Goal: Check status: Check status

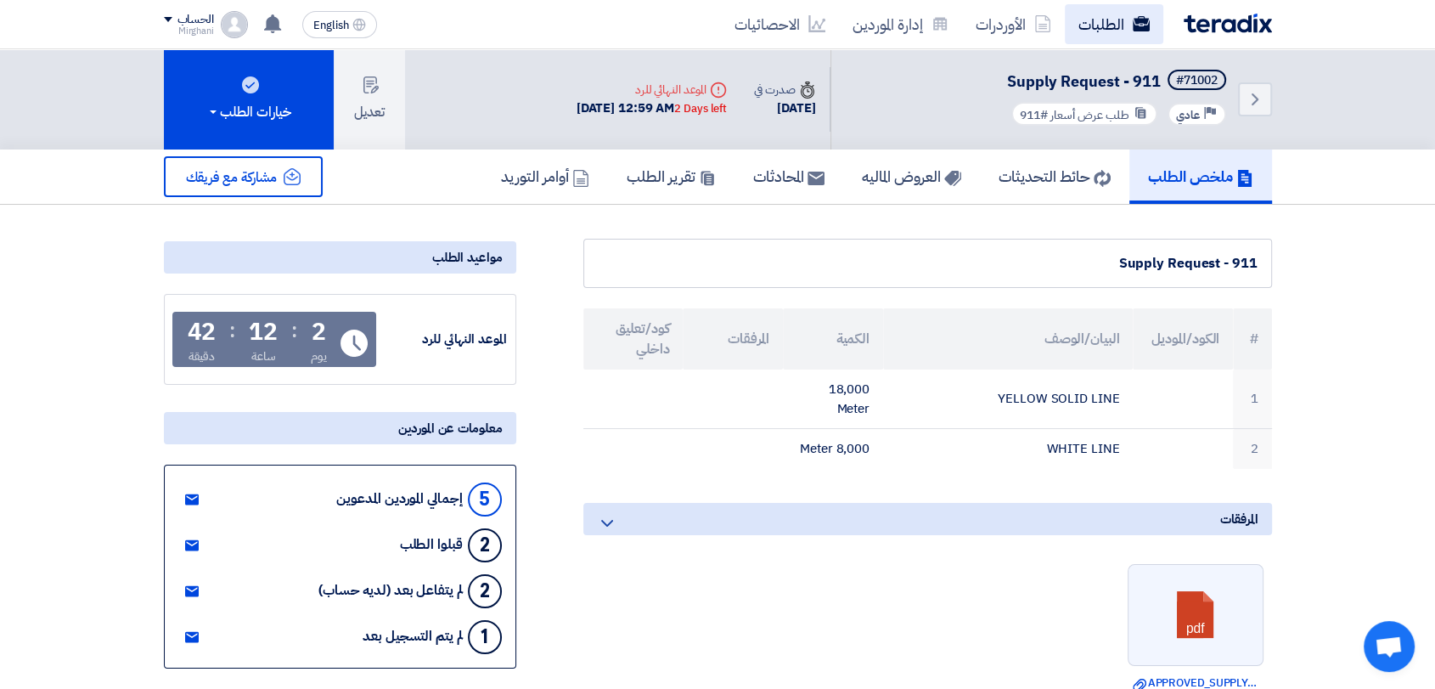
click at [1099, 20] on link "الطلبات" at bounding box center [1114, 24] width 98 height 40
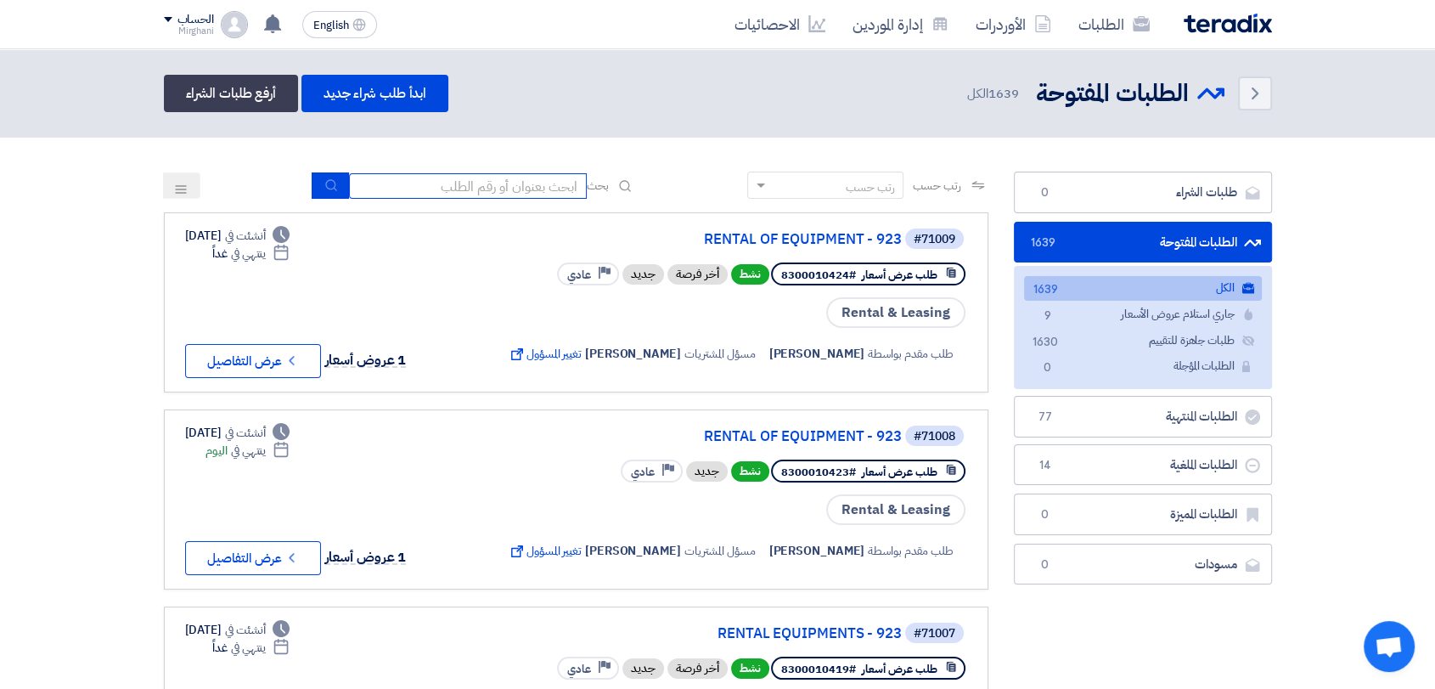
click at [537, 183] on input at bounding box center [468, 185] width 238 height 25
type input "911"
click at [334, 189] on button "submit" at bounding box center [330, 185] width 37 height 26
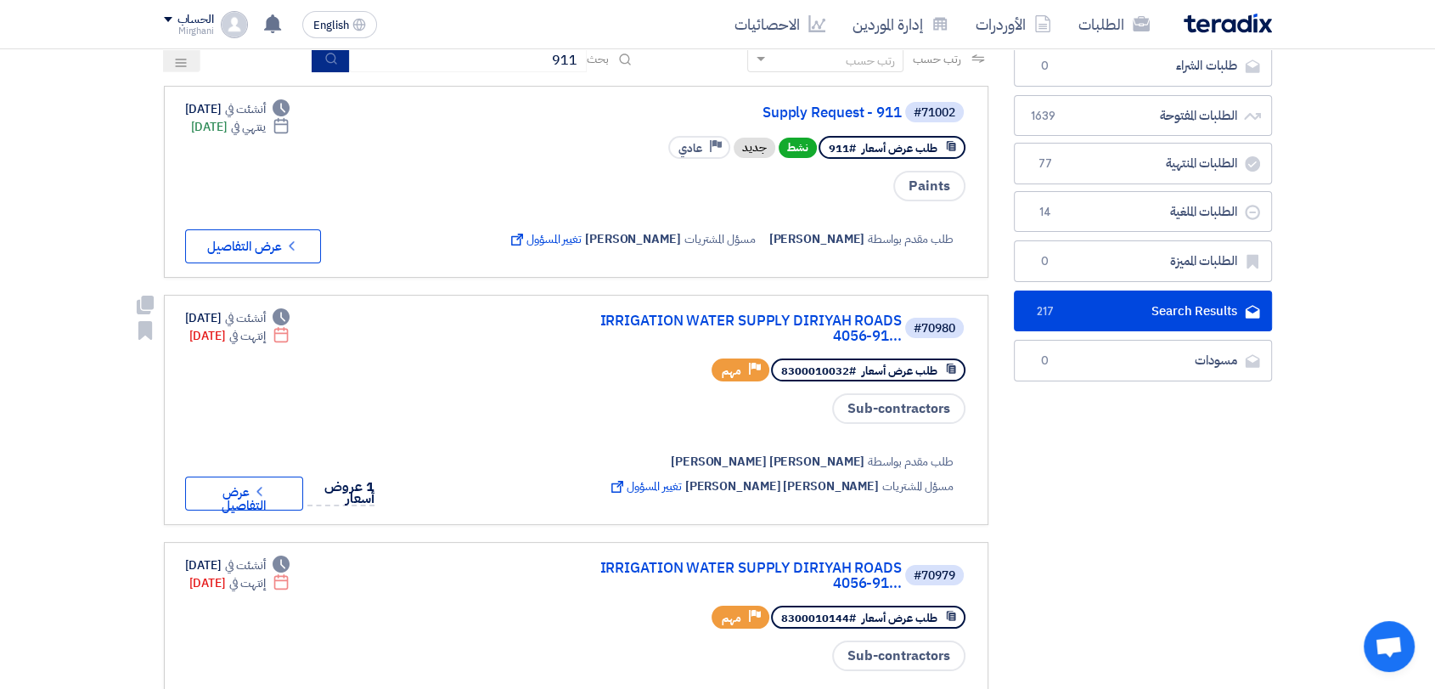
scroll to position [94, 0]
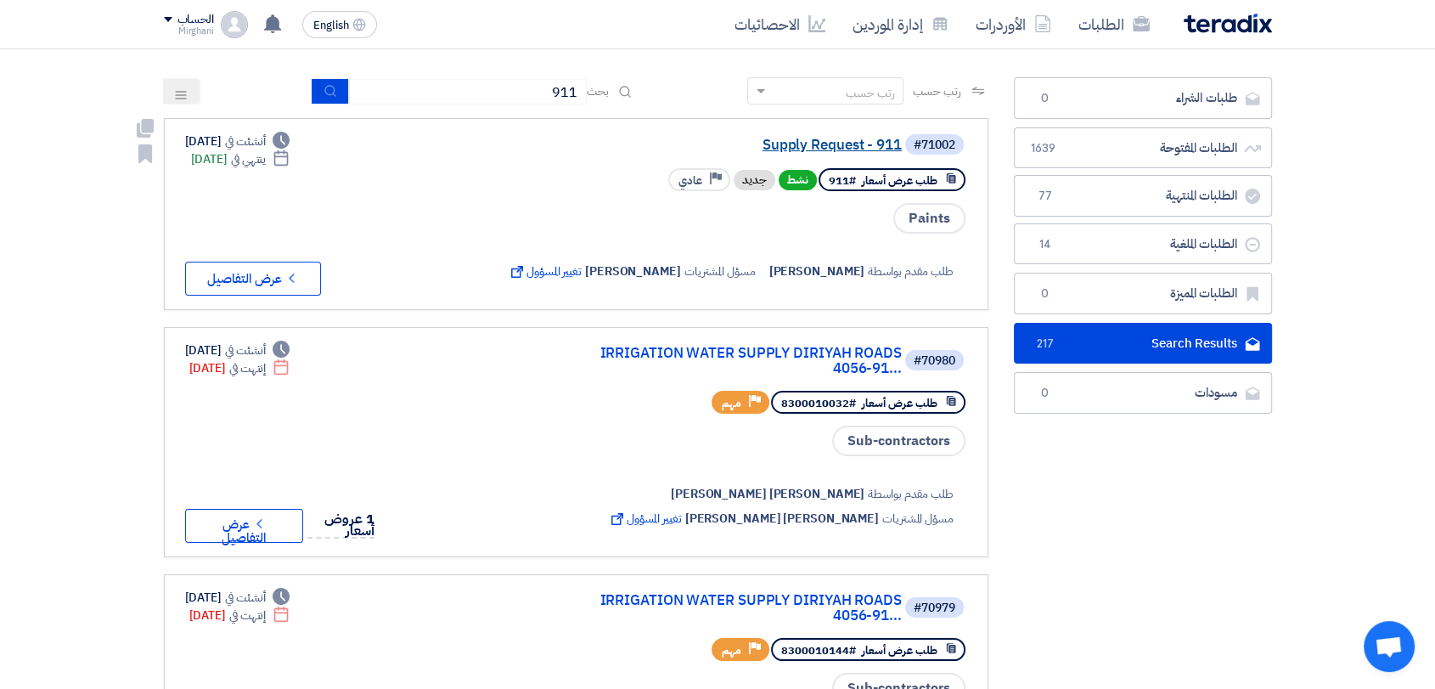
click at [834, 138] on link "Supply Request - 911" at bounding box center [732, 145] width 340 height 15
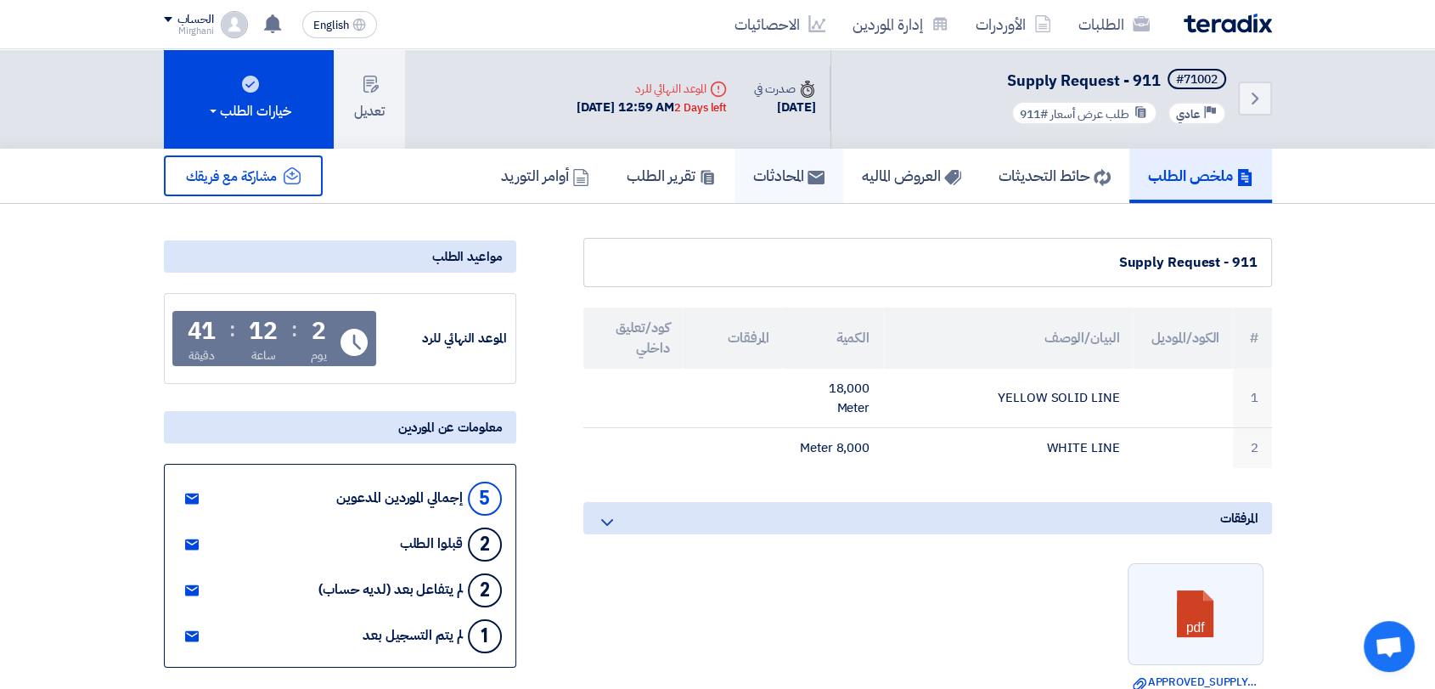
scroll to position [0, 0]
click at [865, 177] on h5 "العروض الماليه" at bounding box center [911, 176] width 99 height 20
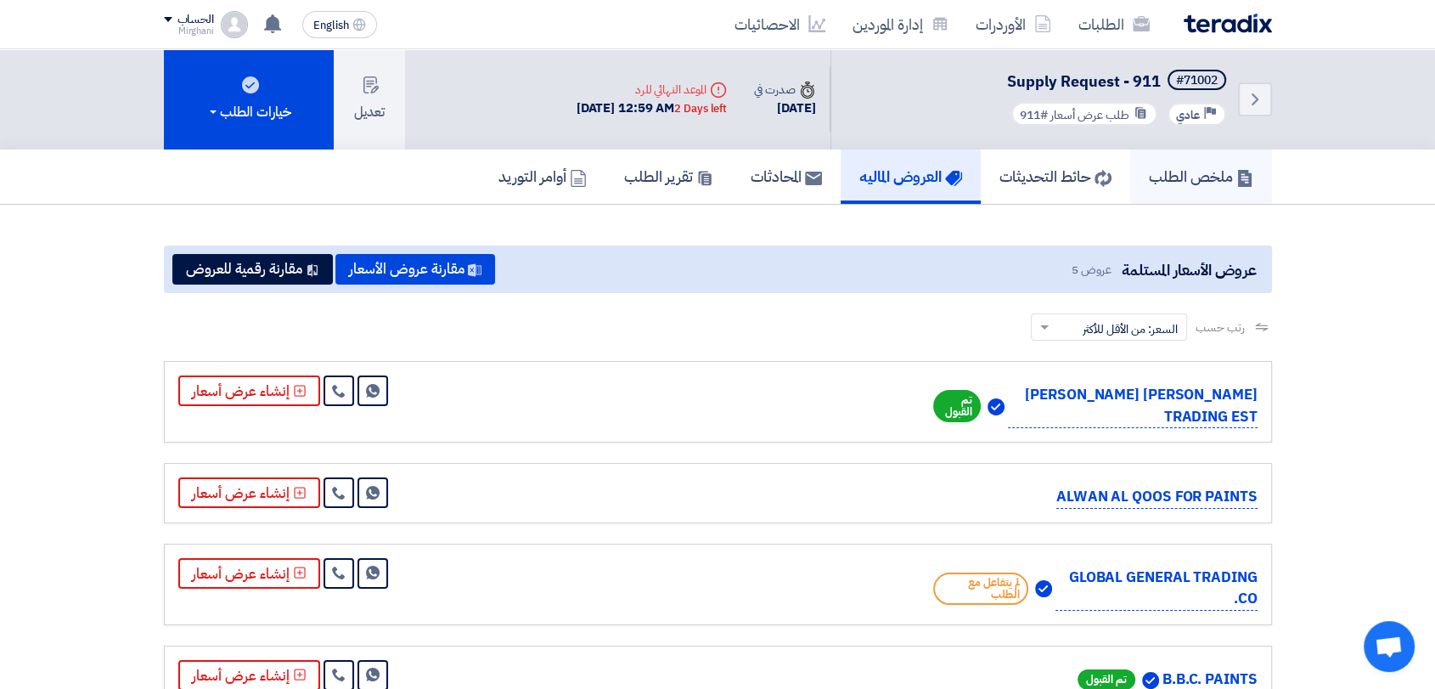
click at [1168, 168] on h5 "ملخص الطلب" at bounding box center [1201, 176] width 104 height 20
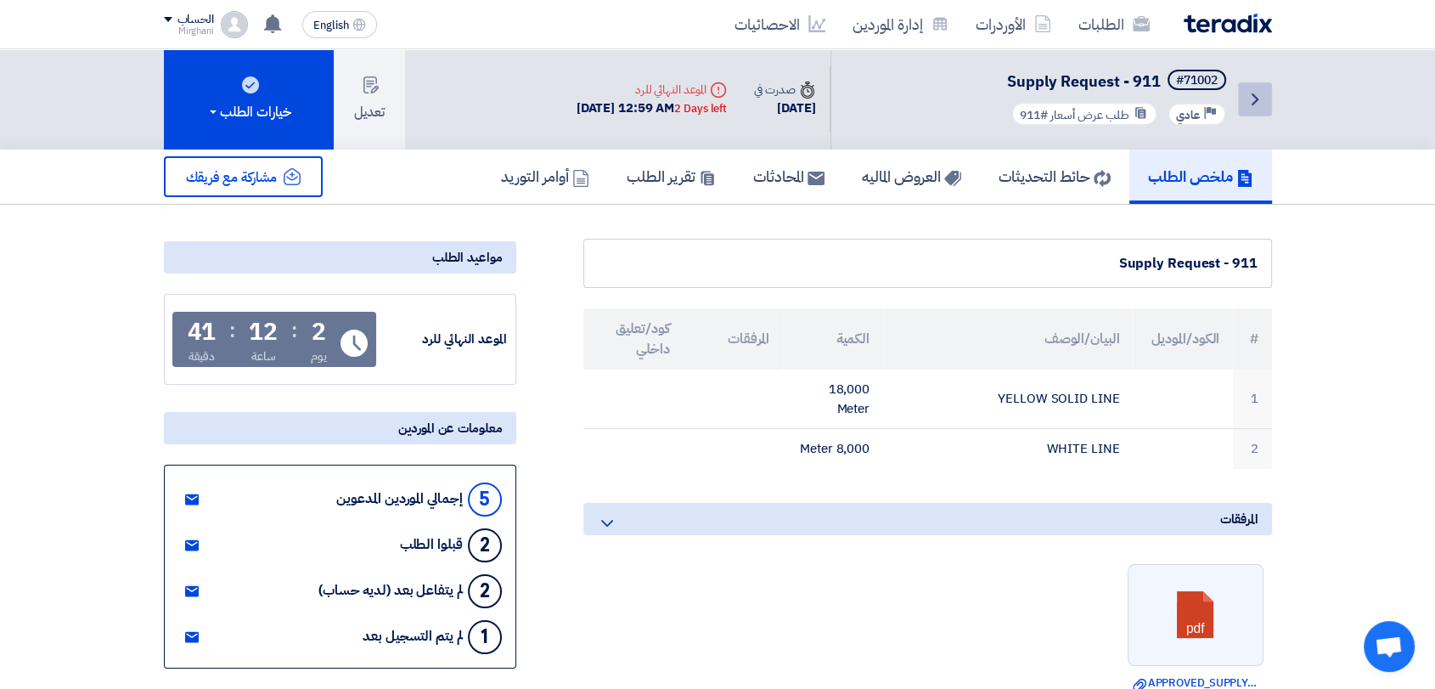
click at [1265, 112] on link "Back" at bounding box center [1255, 99] width 34 height 34
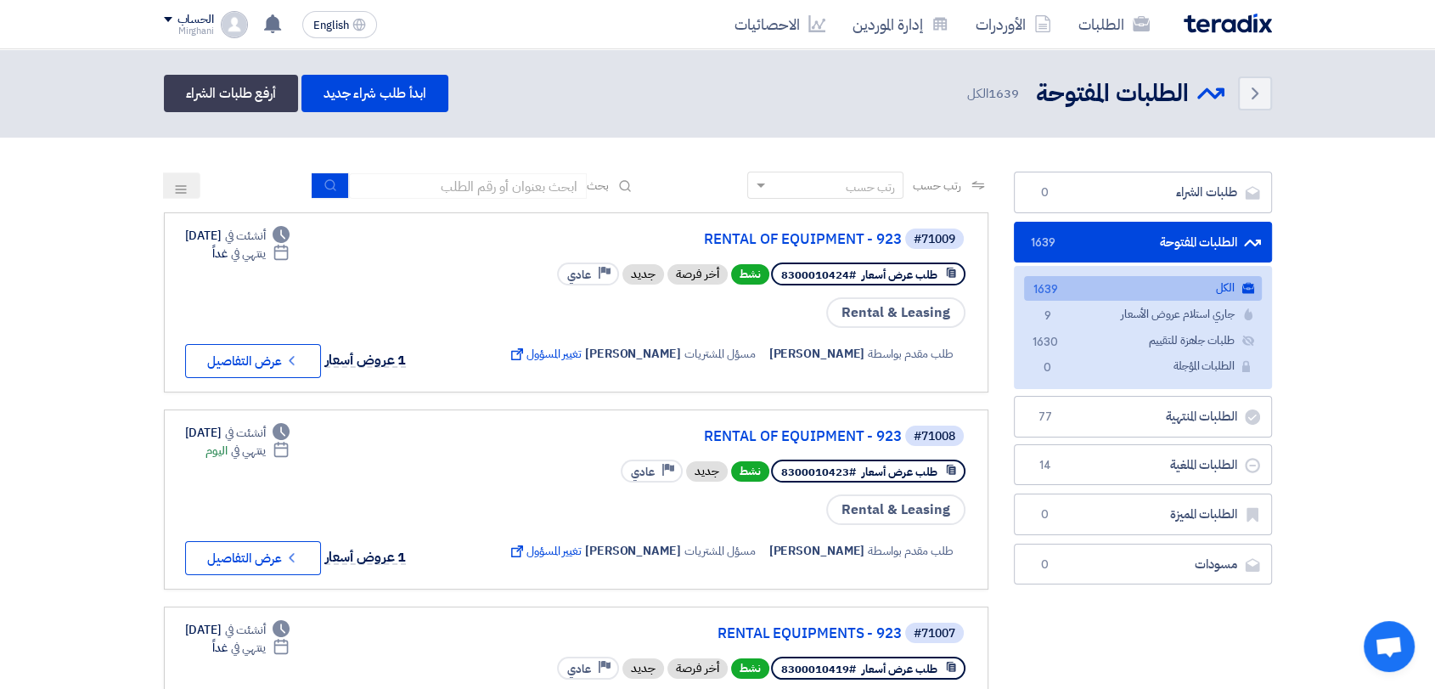
click at [717, 172] on div "رتب حسب رتب حسب بحث" at bounding box center [576, 191] width 824 height 41
click at [1262, 87] on icon "Back" at bounding box center [1255, 93] width 20 height 20
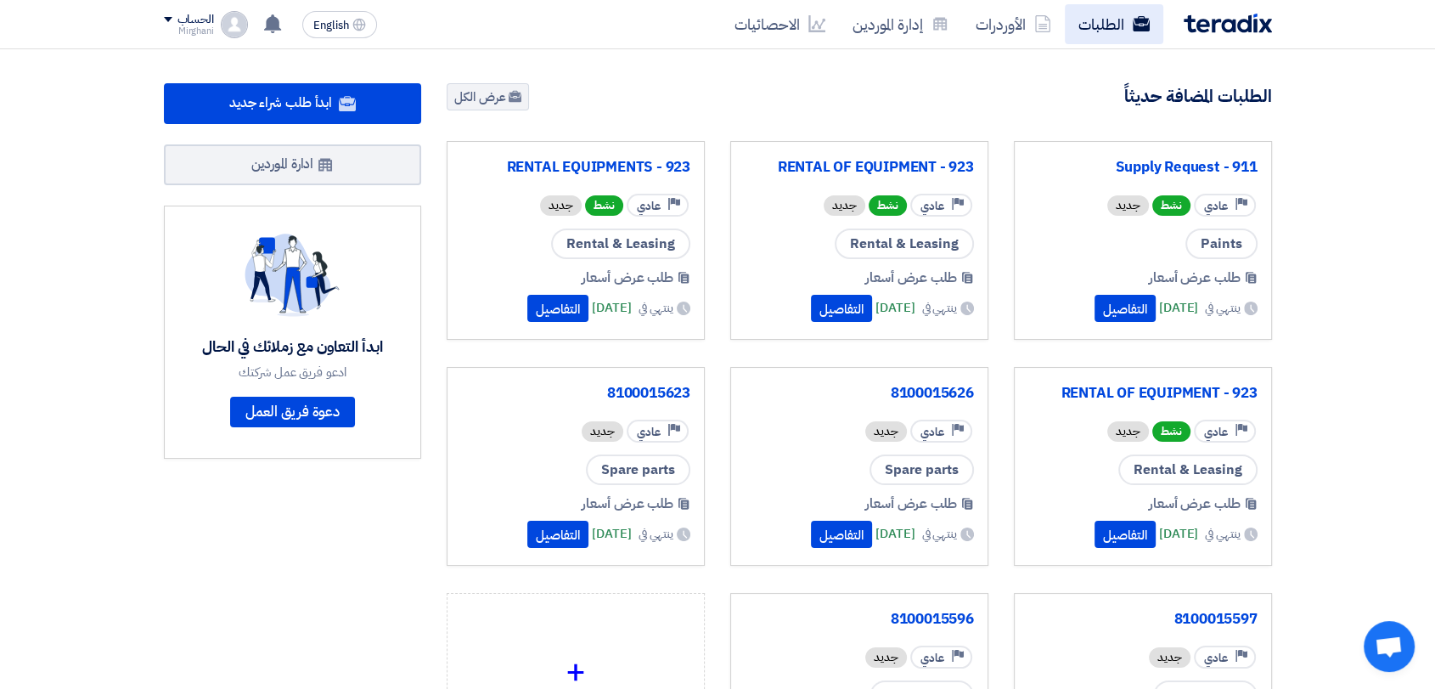
click at [1101, 19] on link "الطلبات" at bounding box center [1114, 24] width 98 height 40
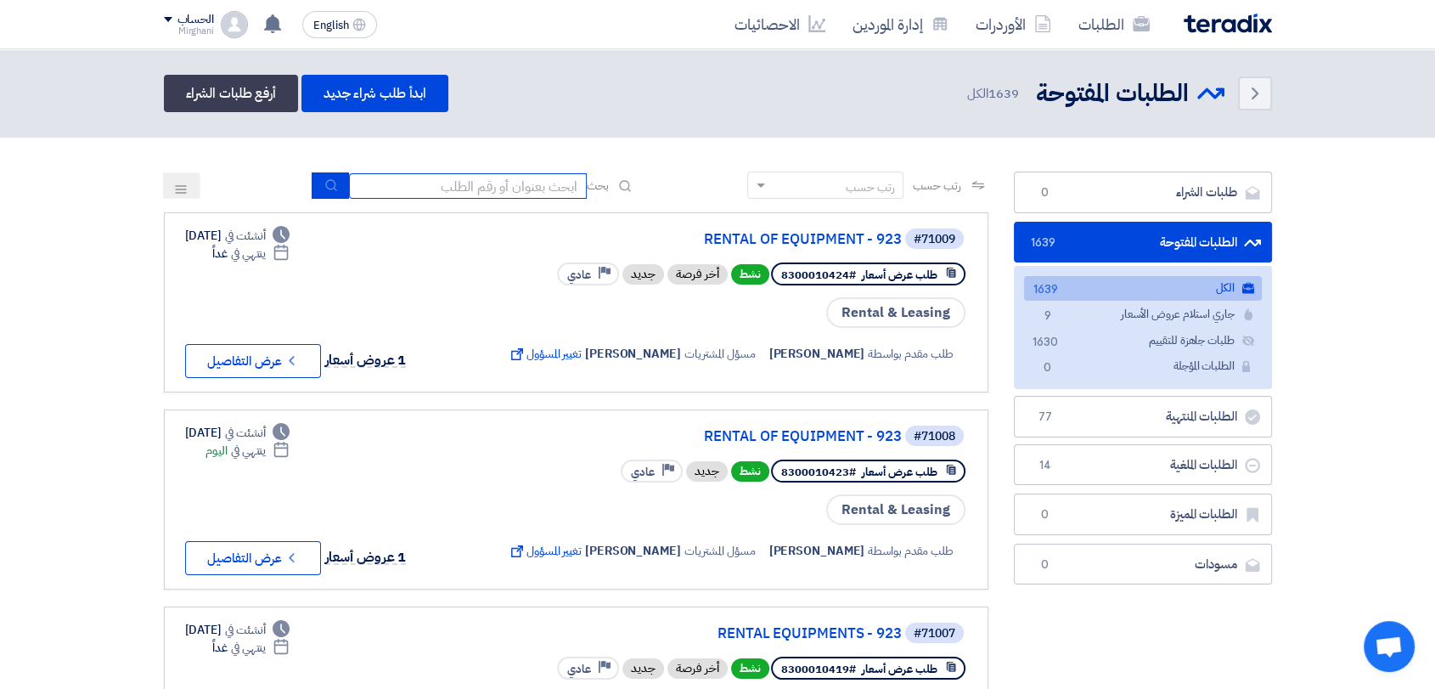
click at [570, 185] on input at bounding box center [468, 185] width 238 height 25
type input "911"
click at [325, 187] on use "submit" at bounding box center [330, 184] width 11 height 11
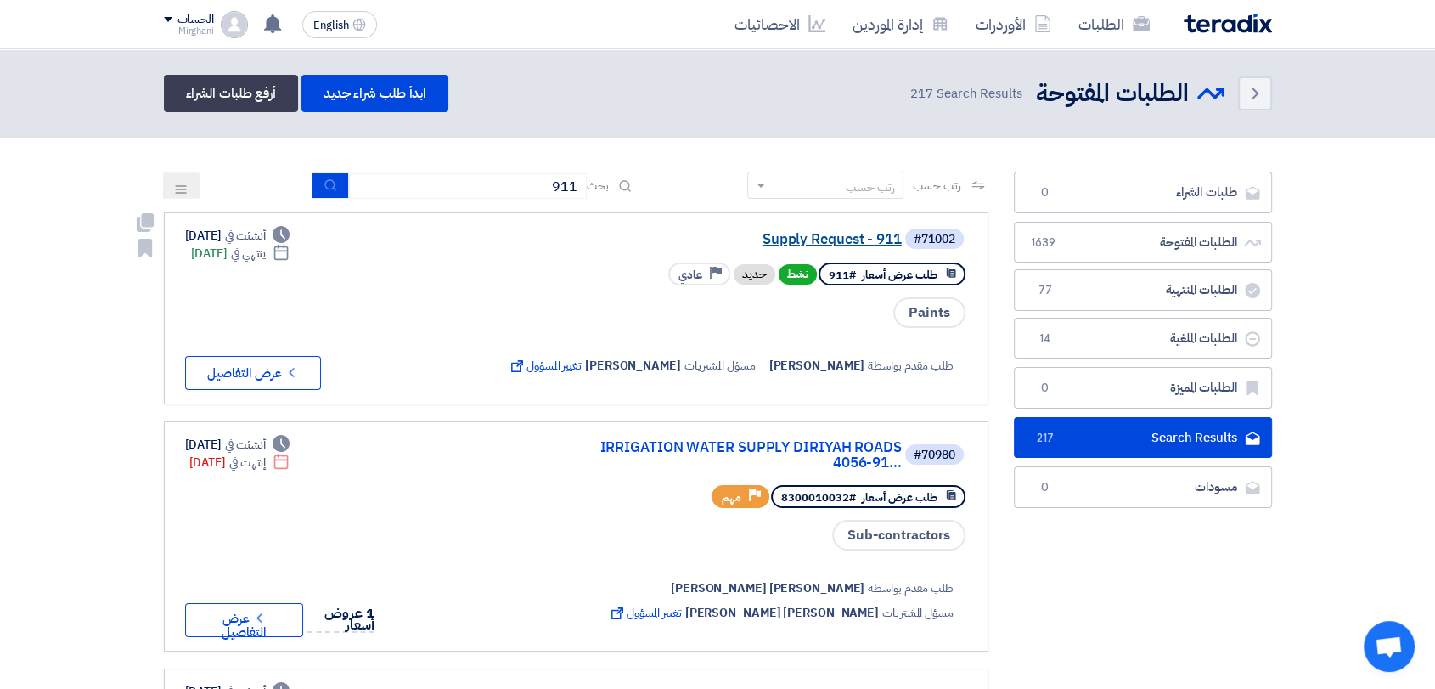
click at [808, 236] on link "Supply Request - 911" at bounding box center [732, 239] width 340 height 15
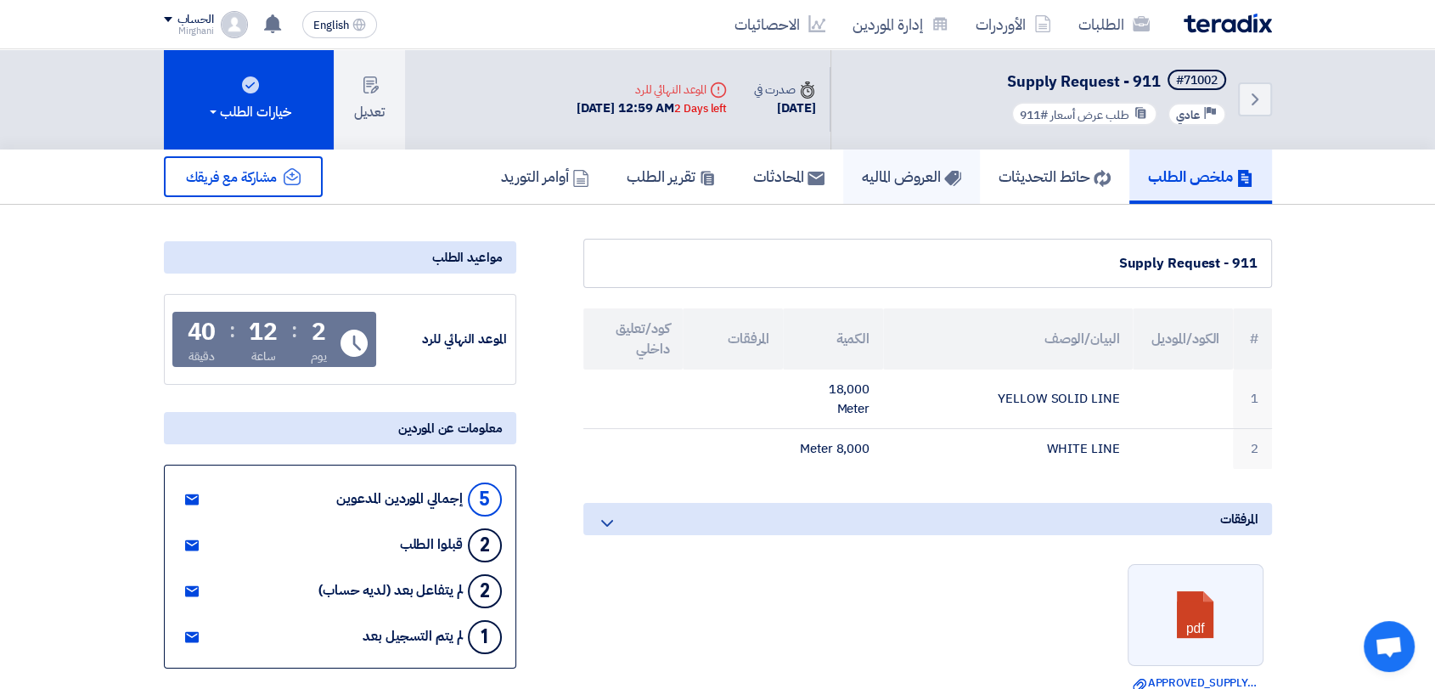
click at [930, 183] on h5 "العروض الماليه" at bounding box center [911, 176] width 99 height 20
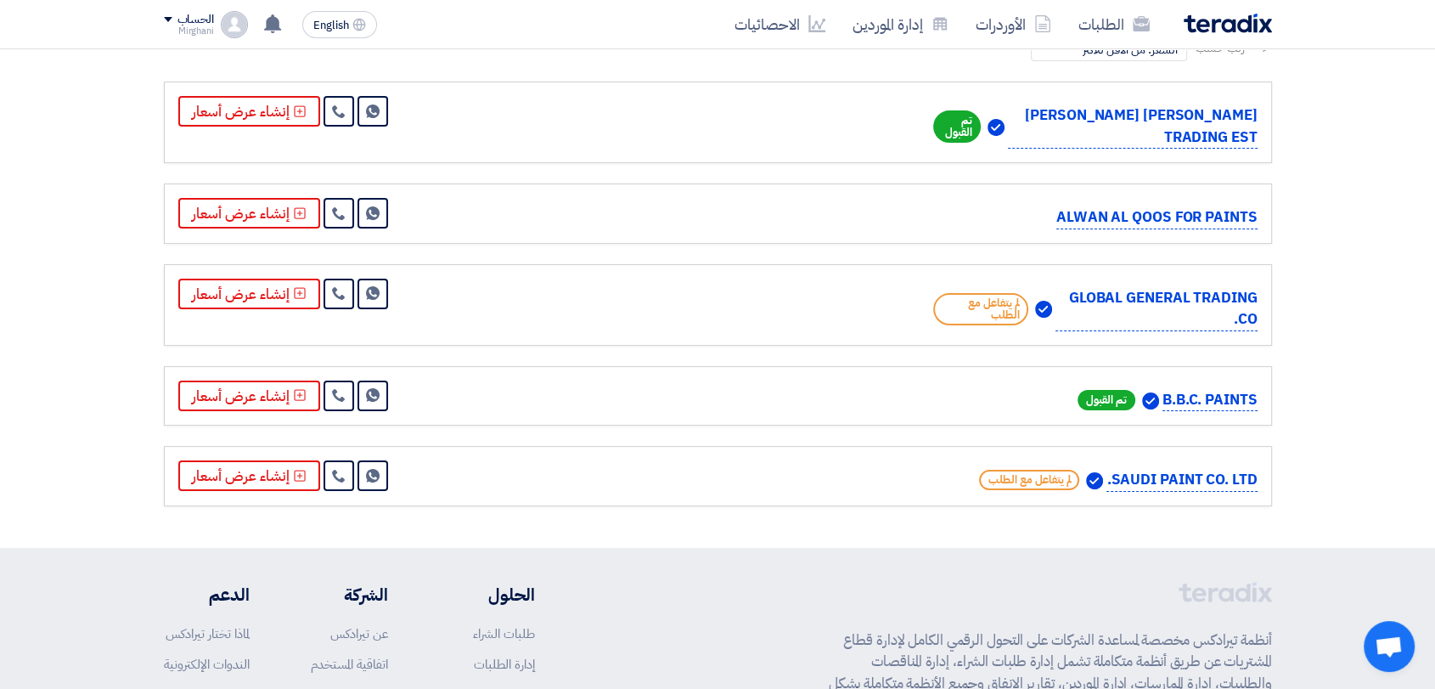
scroll to position [283, 0]
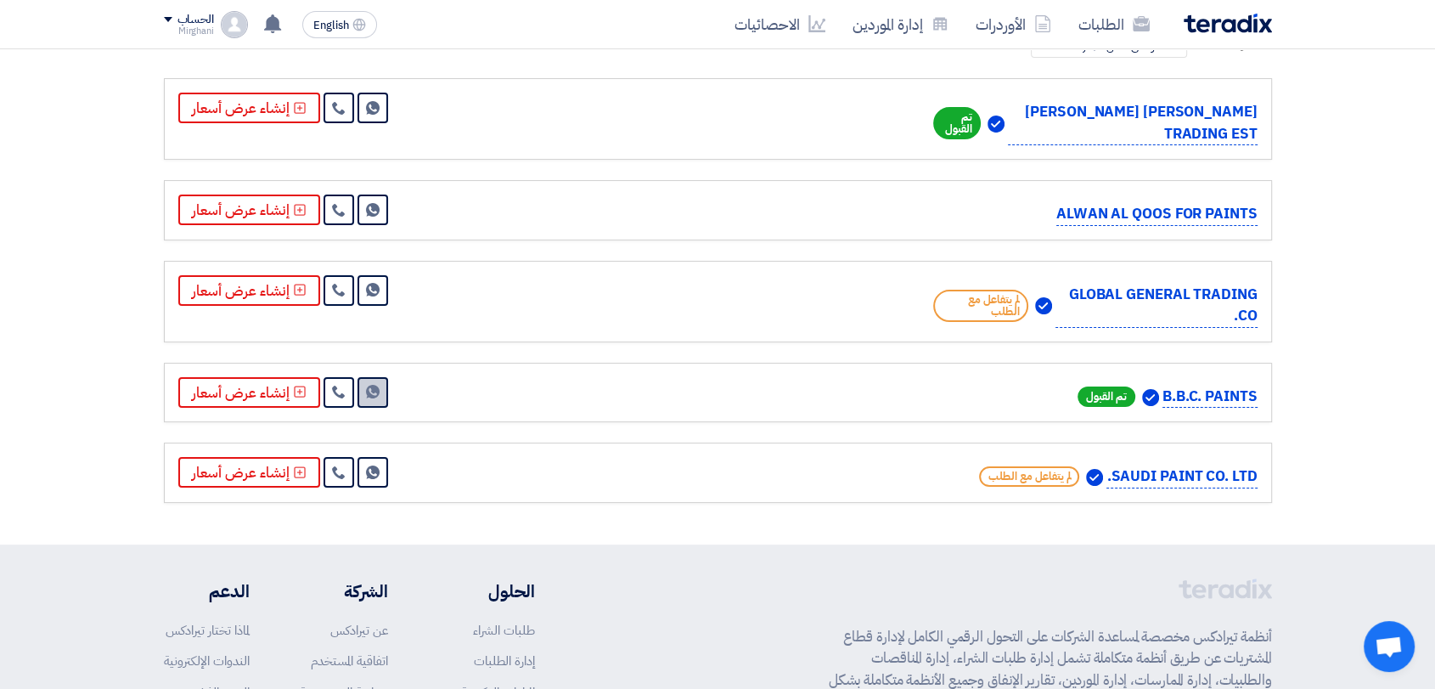
click at [366, 402] on link "Send Message" at bounding box center [372, 392] width 31 height 31
